Goal: Information Seeking & Learning: Learn about a topic

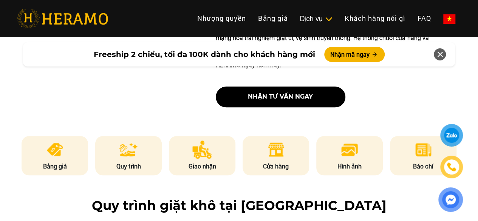
scroll to position [345, 0]
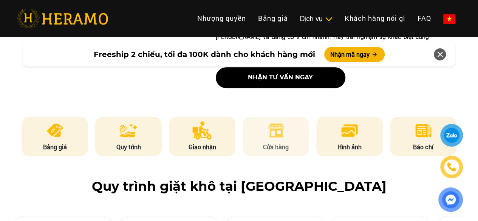
click at [278, 121] on li "Cửa hàng" at bounding box center [276, 136] width 67 height 39
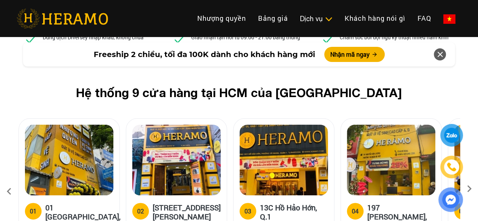
scroll to position [2896, 0]
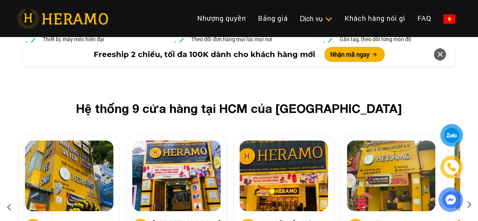
click at [469, 205] on icon at bounding box center [470, 207] width 14 height 5
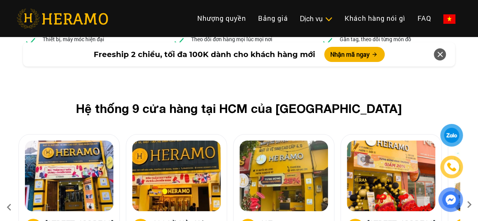
click at [469, 205] on icon at bounding box center [470, 207] width 14 height 5
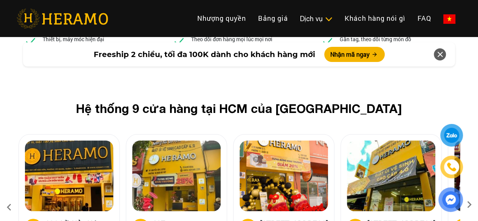
click at [469, 205] on icon at bounding box center [470, 207] width 14 height 5
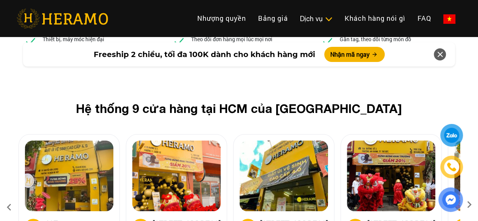
click at [469, 205] on icon at bounding box center [470, 207] width 14 height 5
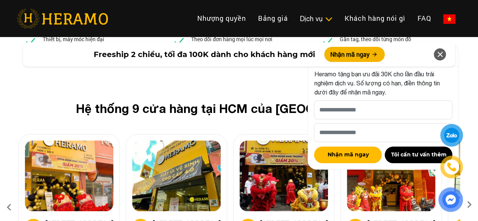
click at [437, 55] on icon at bounding box center [440, 55] width 9 height 14
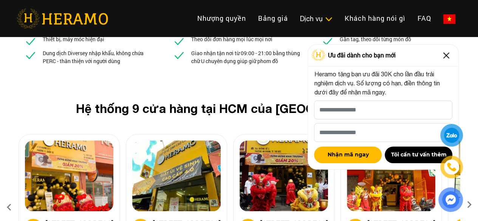
click at [444, 59] on img at bounding box center [447, 56] width 12 height 12
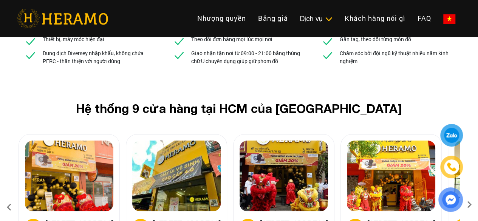
click at [468, 205] on icon at bounding box center [470, 207] width 14 height 5
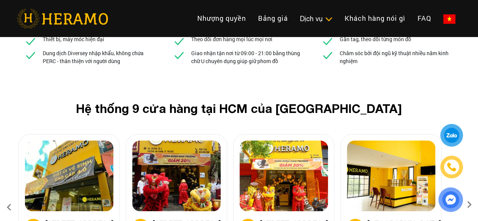
click at [468, 205] on icon at bounding box center [470, 207] width 14 height 5
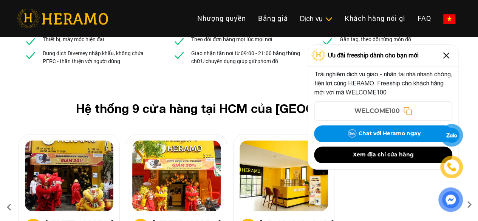
click at [64, 141] on img at bounding box center [69, 176] width 89 height 71
click at [451, 56] on img at bounding box center [447, 56] width 12 height 12
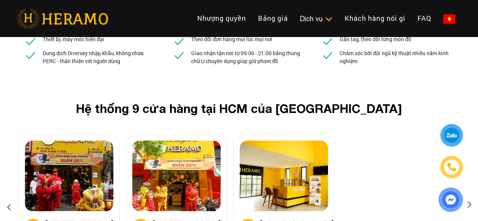
click at [8, 197] on icon at bounding box center [9, 207] width 14 height 20
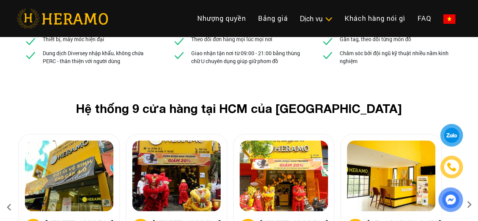
click at [8, 197] on icon at bounding box center [9, 207] width 14 height 20
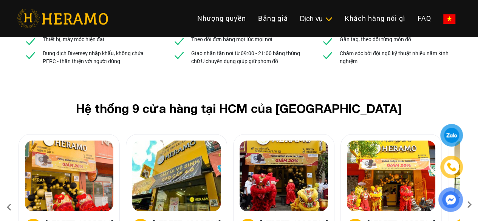
click at [8, 197] on icon at bounding box center [9, 207] width 14 height 20
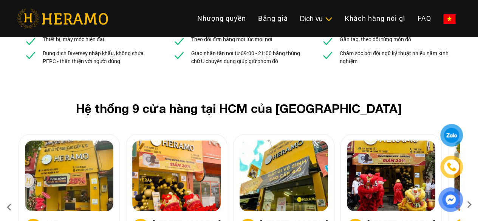
click at [8, 197] on icon at bounding box center [9, 207] width 14 height 20
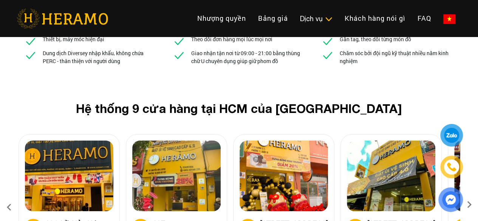
click at [8, 197] on icon at bounding box center [9, 207] width 14 height 20
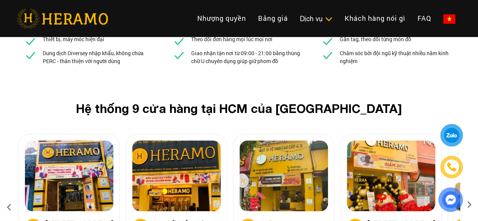
click at [8, 197] on icon at bounding box center [9, 207] width 14 height 20
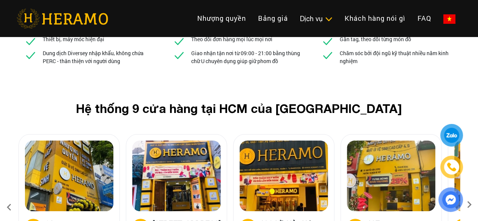
click at [8, 197] on icon at bounding box center [9, 207] width 14 height 20
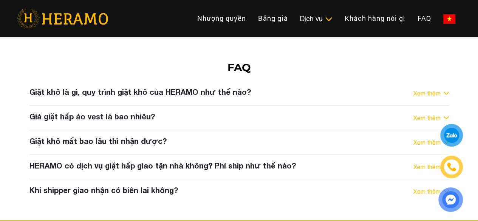
scroll to position [3931, 0]
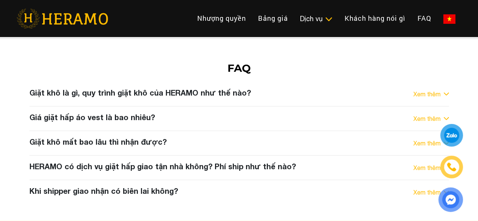
click at [420, 163] on link "Xem thêm" at bounding box center [427, 167] width 27 height 9
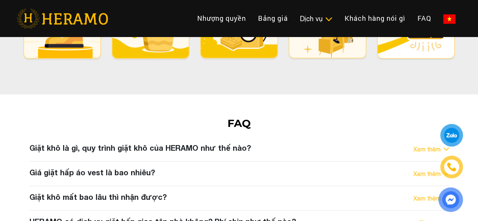
scroll to position [3875, 0]
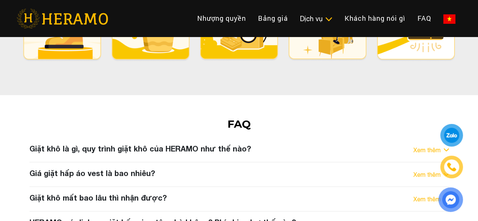
click at [433, 195] on link "Xem thêm" at bounding box center [427, 199] width 27 height 9
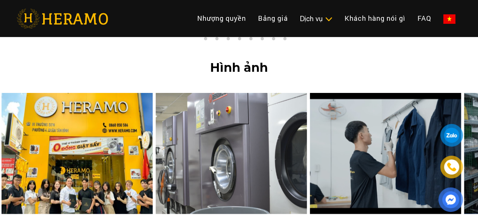
scroll to position [3124, 0]
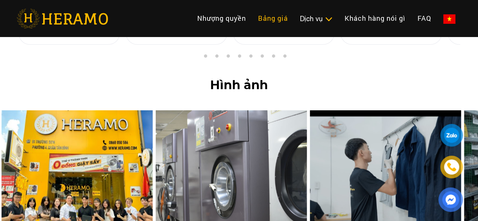
click at [252, 12] on link "Bảng giá" at bounding box center [273, 18] width 42 height 16
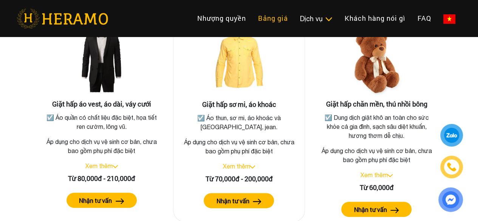
scroll to position [1402, 0]
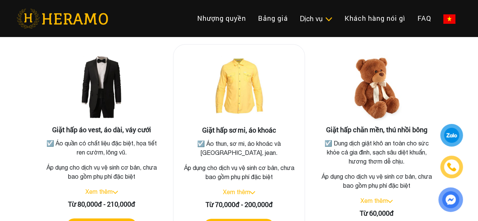
click at [231, 189] on link "Xem thêm" at bounding box center [236, 192] width 27 height 7
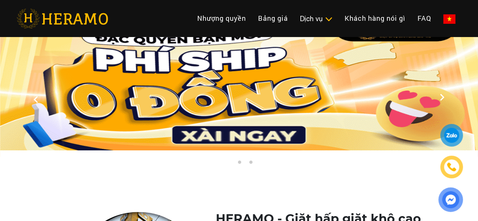
scroll to position [0, 0]
